Goal: Navigation & Orientation: Find specific page/section

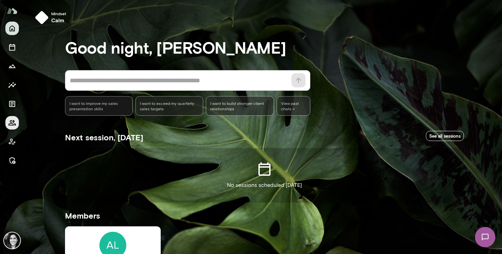
click at [11, 124] on icon "Members" at bounding box center [12, 123] width 8 height 8
